Goal: Information Seeking & Learning: Learn about a topic

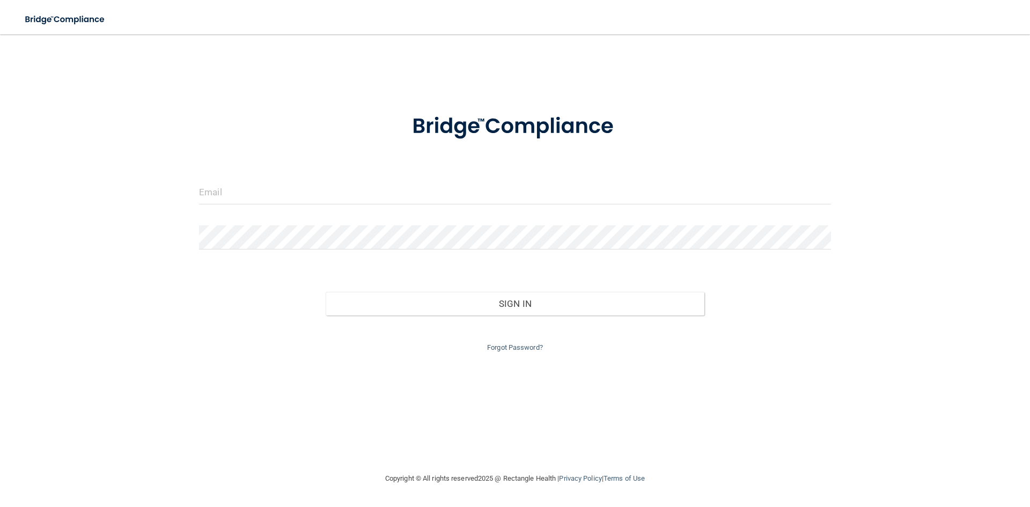
click at [235, 219] on form "Invalid email/password. You don't have permission to access that page. Sign In …" at bounding box center [515, 226] width 632 height 255
click at [240, 192] on input "email" at bounding box center [515, 192] width 632 height 24
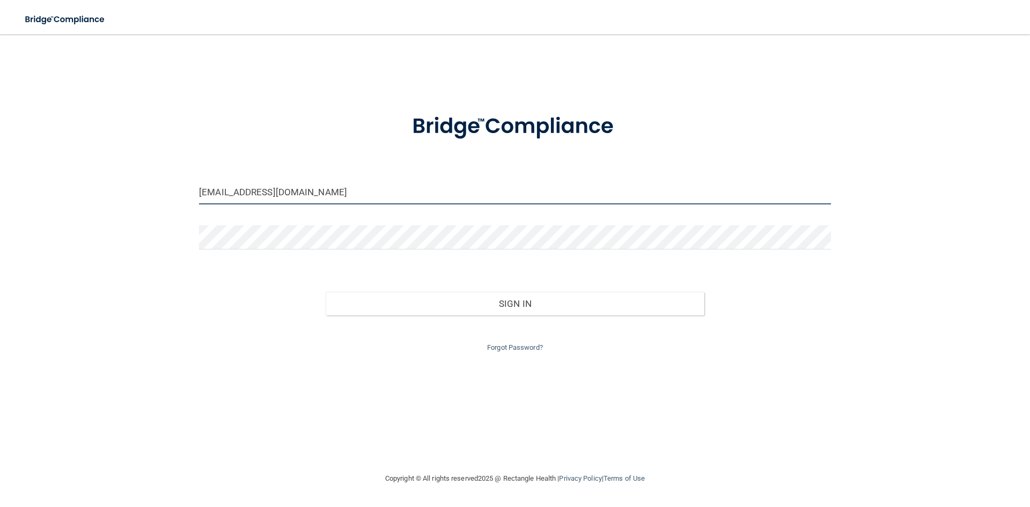
type input "[EMAIL_ADDRESS][DOMAIN_NAME]"
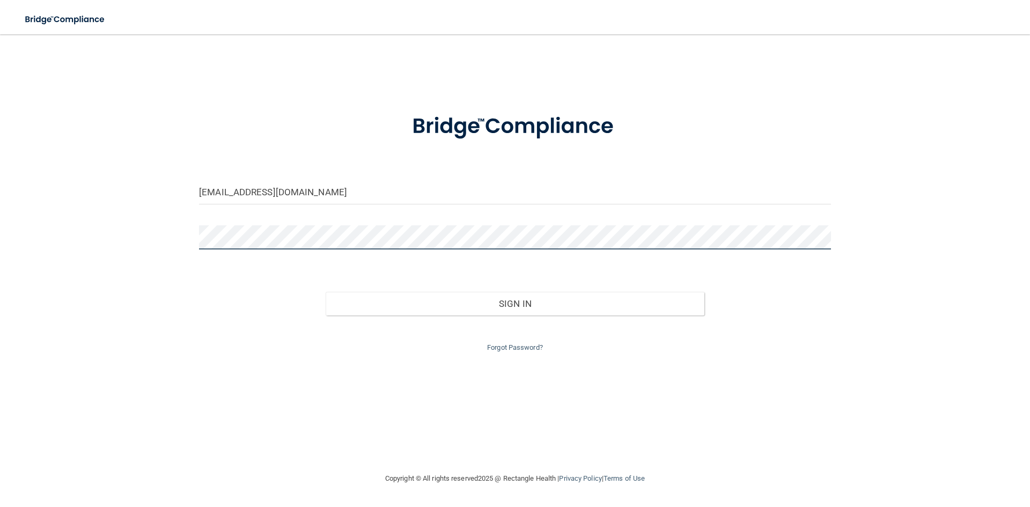
click at [326, 292] on button "Sign In" at bounding box center [515, 304] width 379 height 24
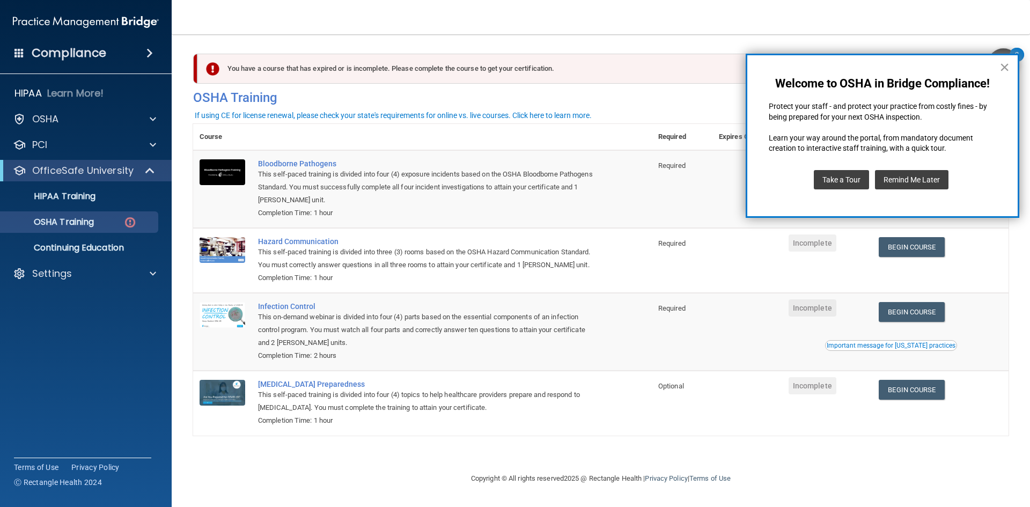
click at [1004, 66] on button "×" at bounding box center [1004, 66] width 10 height 17
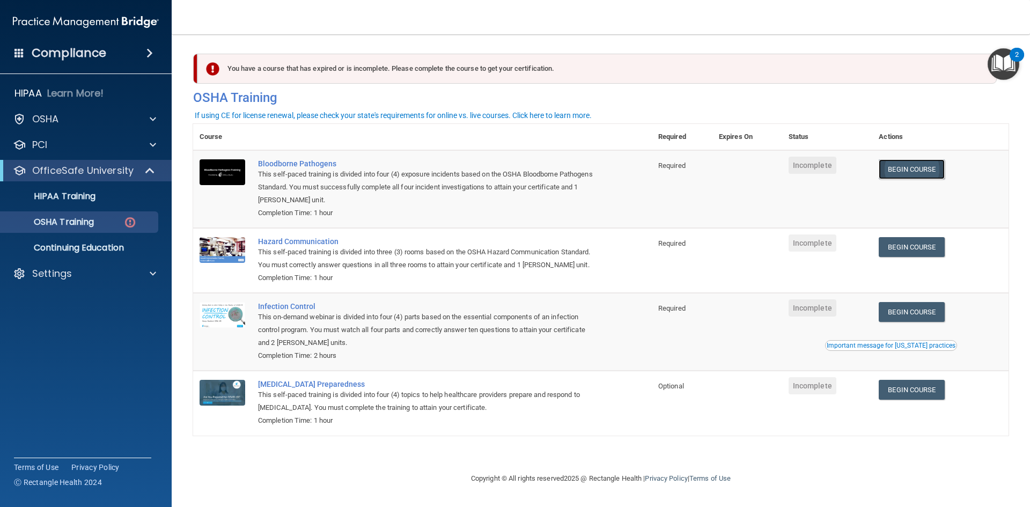
click at [911, 173] on link "Begin Course" at bounding box center [910, 169] width 65 height 20
